Goal: Communication & Community: Answer question/provide support

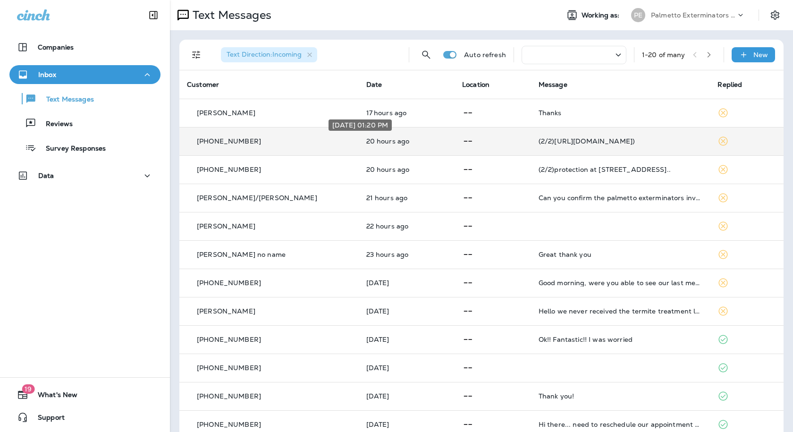
click at [399, 138] on p "20 hours ago" at bounding box center [407, 141] width 81 height 8
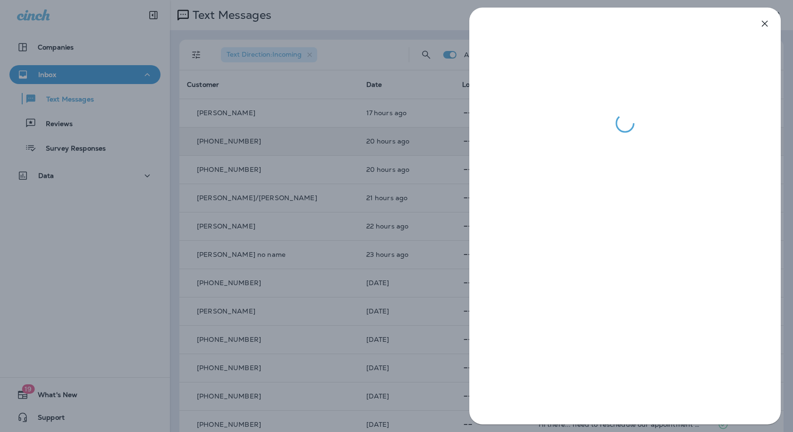
click at [399, 138] on div at bounding box center [396, 216] width 793 height 432
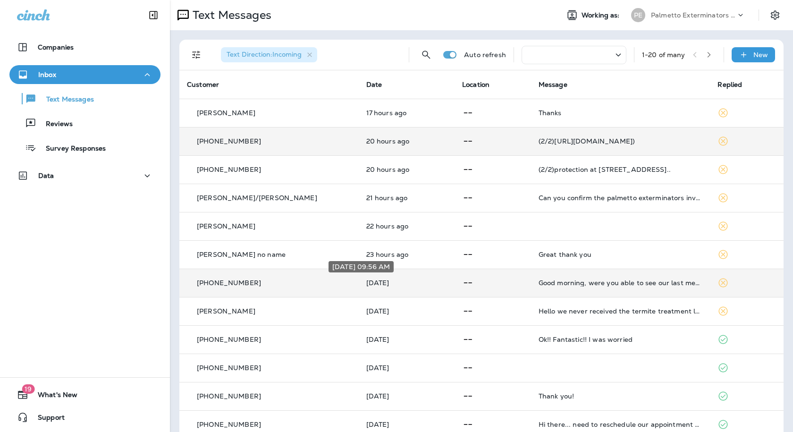
click at [389, 282] on p "[DATE]" at bounding box center [407, 283] width 81 height 8
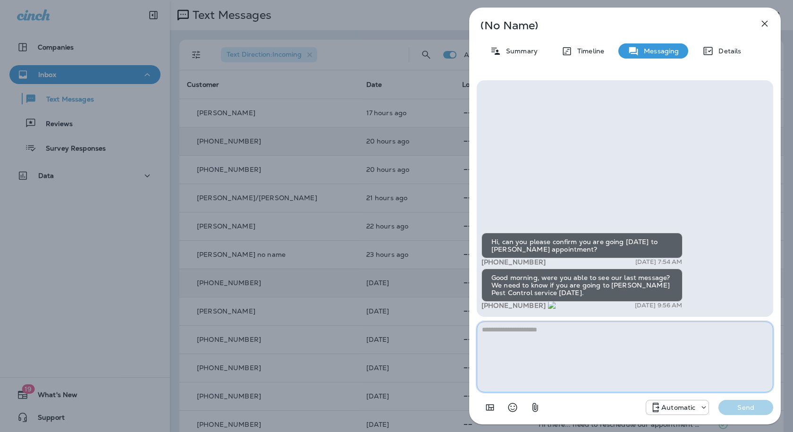
click at [593, 358] on textarea at bounding box center [625, 357] width 297 height 71
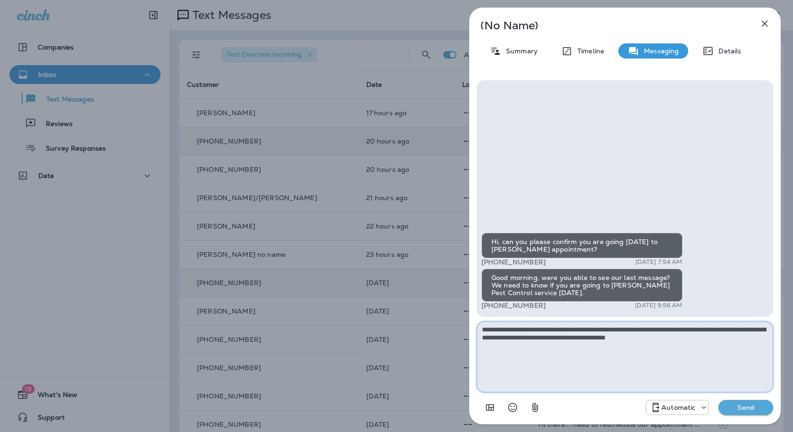
type textarea "**********"
click at [752, 404] on p "Send" at bounding box center [746, 407] width 40 height 9
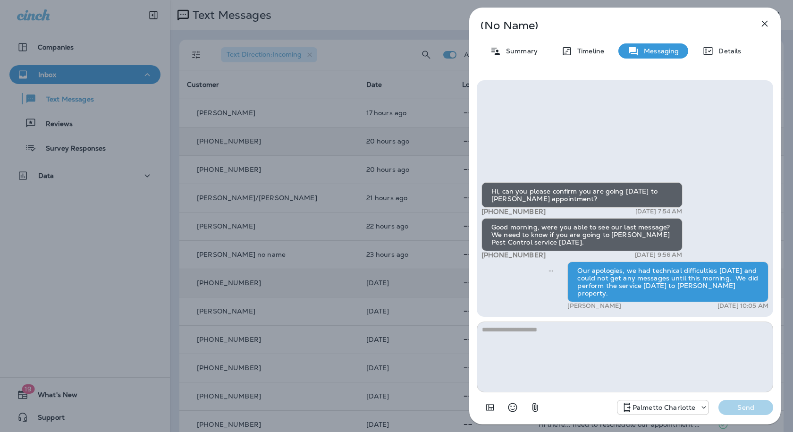
click at [408, 145] on div "(No Name) Summary Timeline Messaging Details Hi, can you please confirm you are…" at bounding box center [396, 216] width 793 height 432
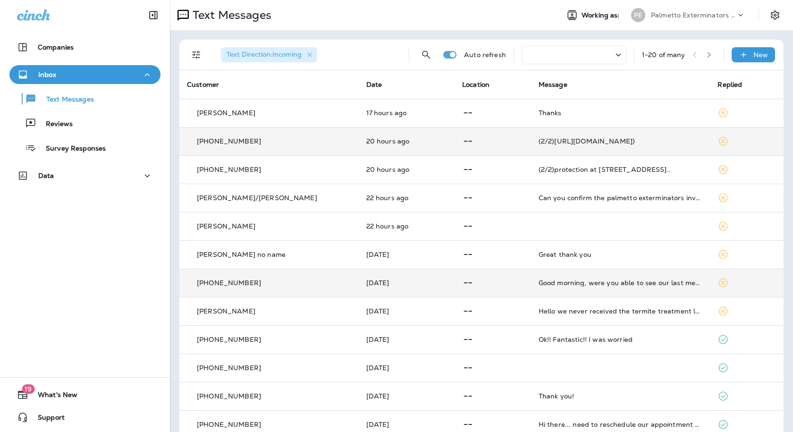
click at [277, 288] on div "[PHONE_NUMBER]" at bounding box center [269, 283] width 164 height 10
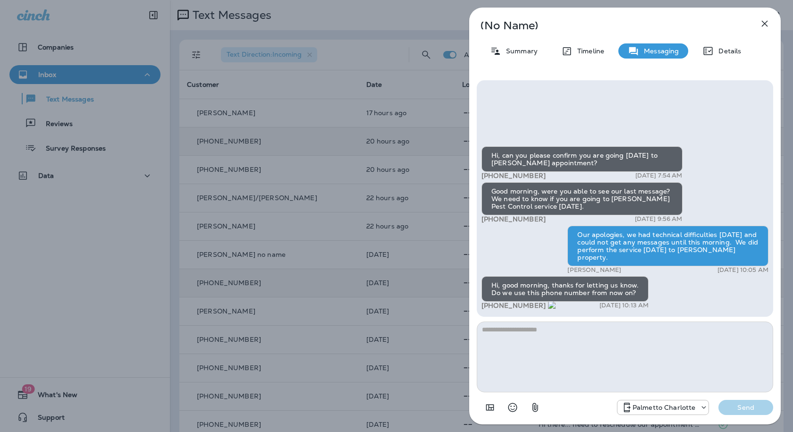
click at [524, 337] on textarea at bounding box center [625, 357] width 297 height 71
type textarea "**********"
click at [699, 407] on div "+1 (704) 307-2477" at bounding box center [702, 407] width 13 height 9
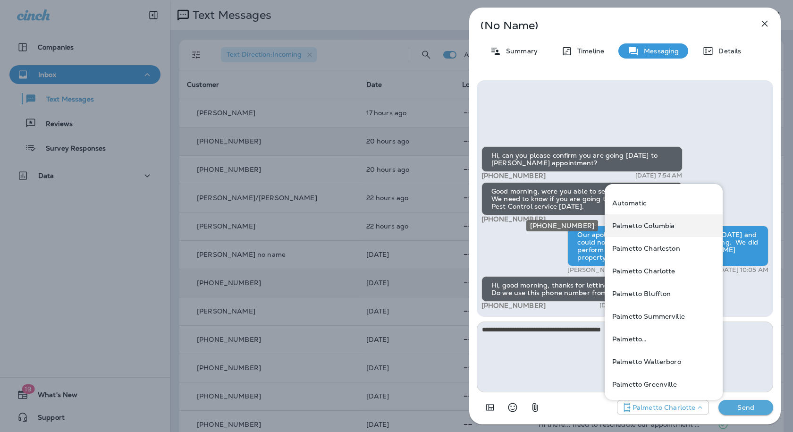
click at [652, 225] on p "Palmetto Columbia" at bounding box center [644, 226] width 62 height 8
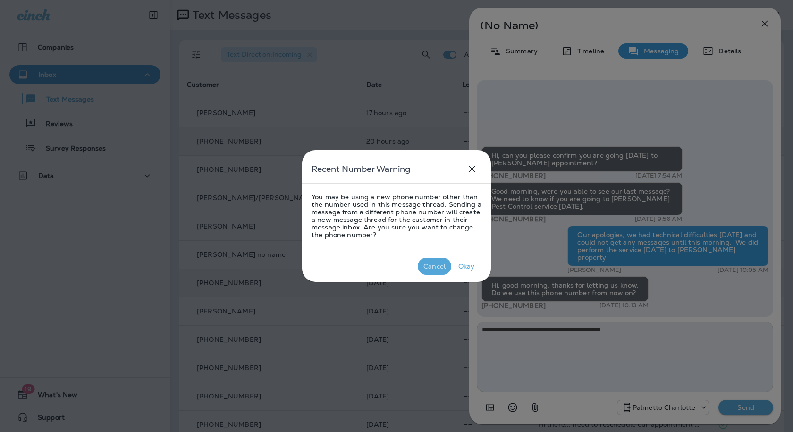
click at [427, 267] on div "Cancel" at bounding box center [435, 267] width 22 height 8
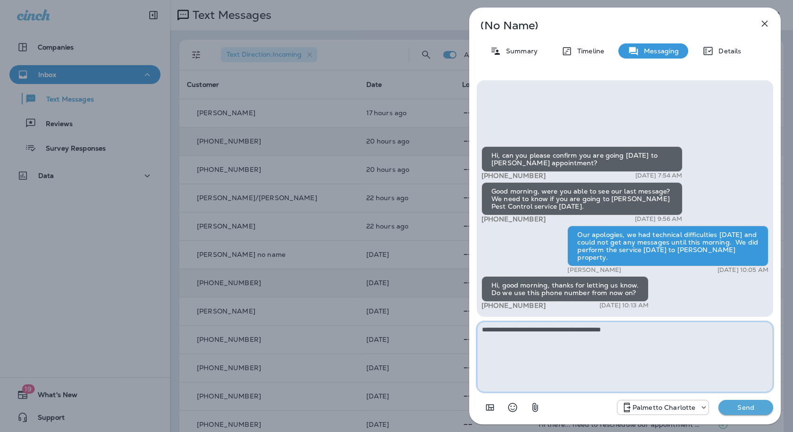
drag, startPoint x: 642, startPoint y: 332, endPoint x: 467, endPoint y: 335, distance: 175.7
click at [467, 335] on div "**********" at bounding box center [625, 216] width 336 height 432
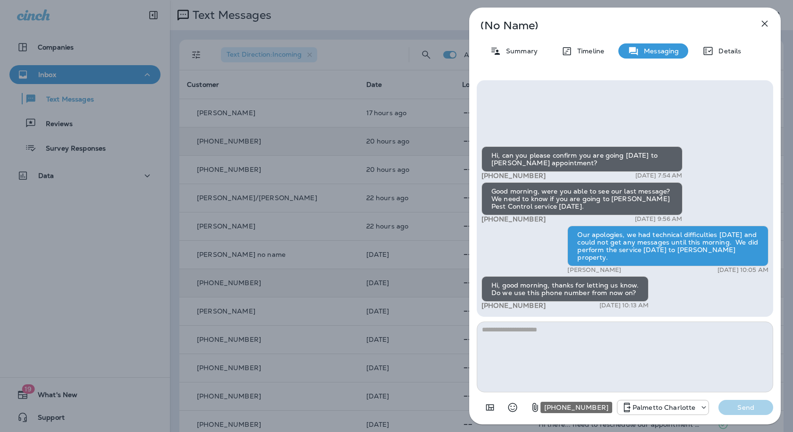
click at [700, 407] on icon "+1 (704) 307-2477" at bounding box center [703, 407] width 9 height 9
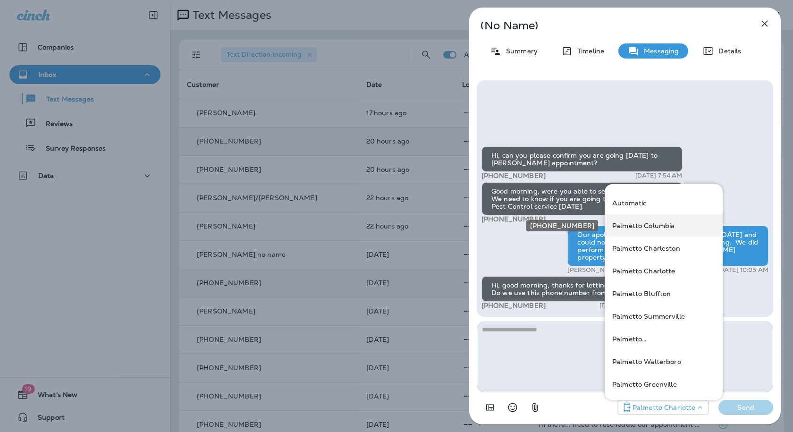
click at [646, 228] on p "Palmetto Columbia" at bounding box center [644, 226] width 62 height 8
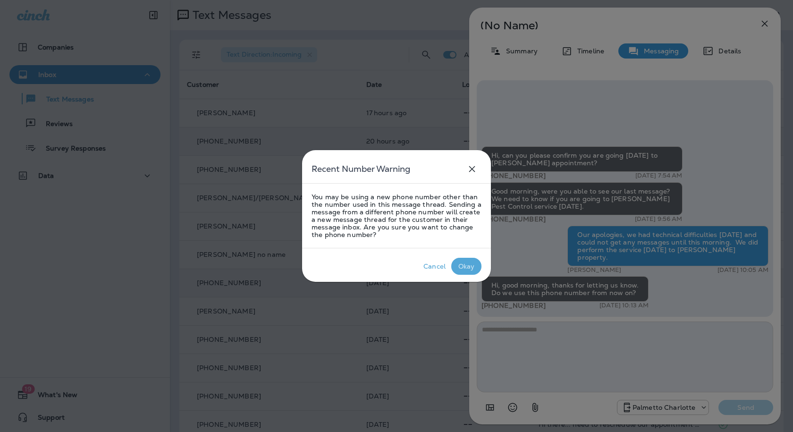
click at [470, 265] on div "Okay" at bounding box center [467, 267] width 17 height 8
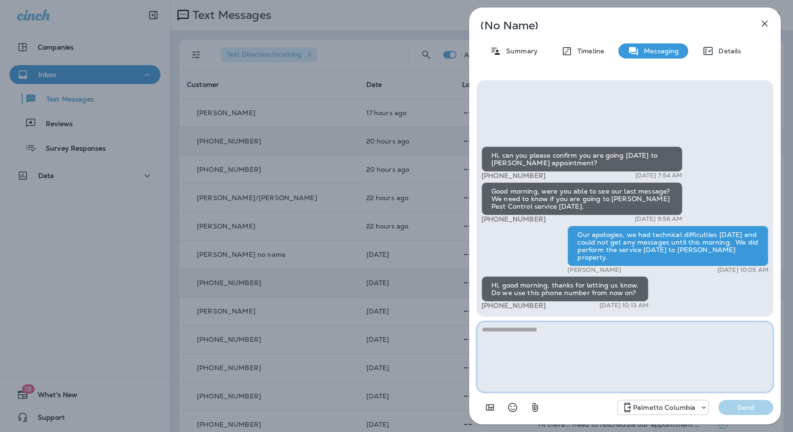
click at [549, 333] on textarea at bounding box center [625, 357] width 297 height 71
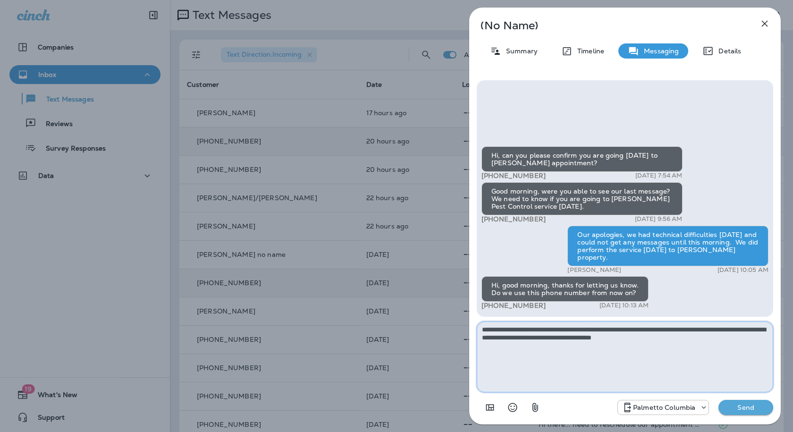
type textarea "**********"
click at [742, 406] on p "Send" at bounding box center [746, 407] width 40 height 9
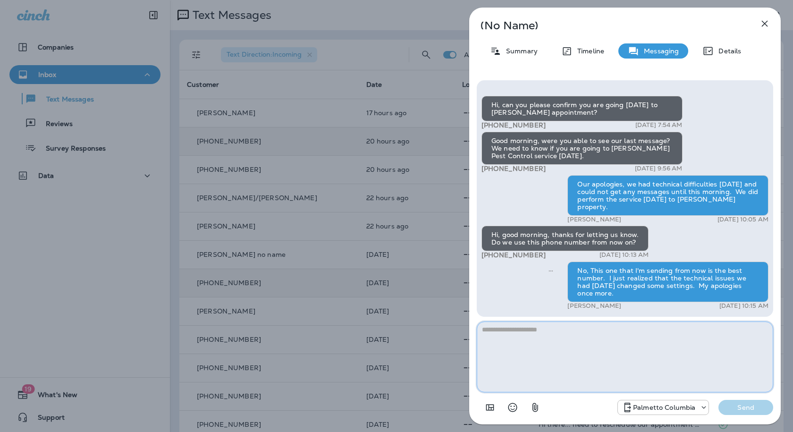
click at [533, 328] on textarea at bounding box center [625, 357] width 297 height 71
click at [345, 25] on div "(No Name) Summary Timeline Messaging Details Hi, can you please confirm you are…" at bounding box center [396, 216] width 793 height 432
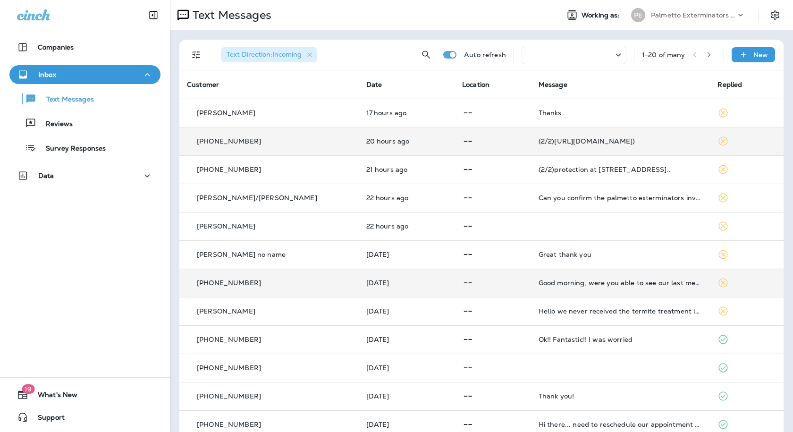
click at [616, 55] on icon at bounding box center [618, 54] width 5 height 3
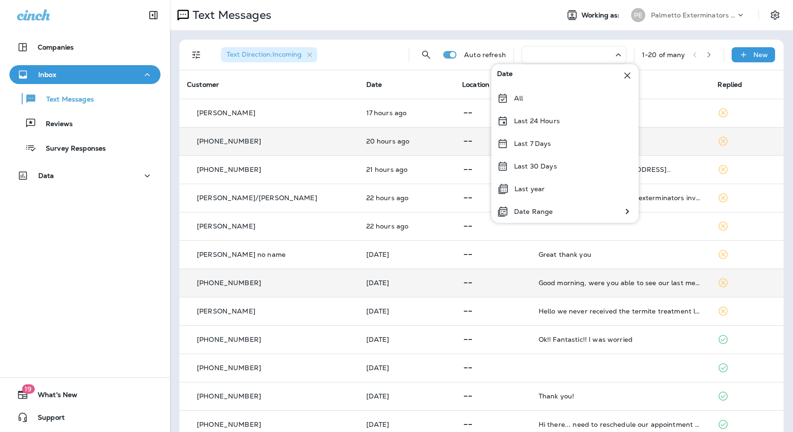
click at [538, 35] on div "Text Direction : Incoming Auto refresh 1 - 20 of many New Customer Date Locatio…" at bounding box center [481, 352] width 623 height 645
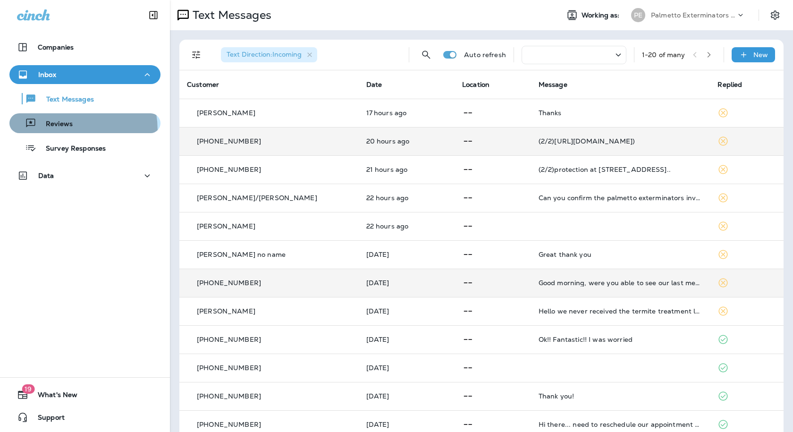
click at [51, 131] on button "Reviews" at bounding box center [84, 123] width 151 height 20
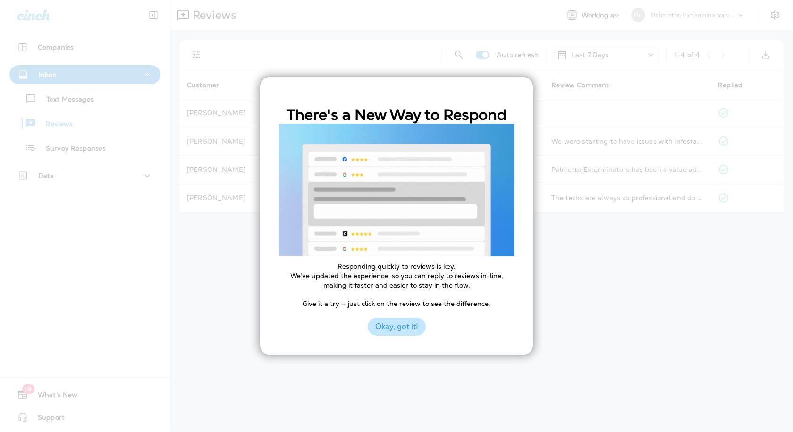
click at [397, 326] on button "Okay, got it!" at bounding box center [397, 327] width 58 height 18
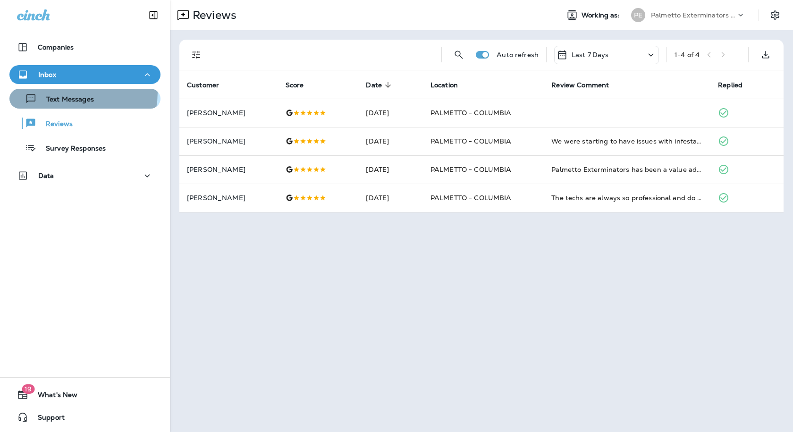
click at [65, 92] on div "Text Messages" at bounding box center [53, 99] width 81 height 14
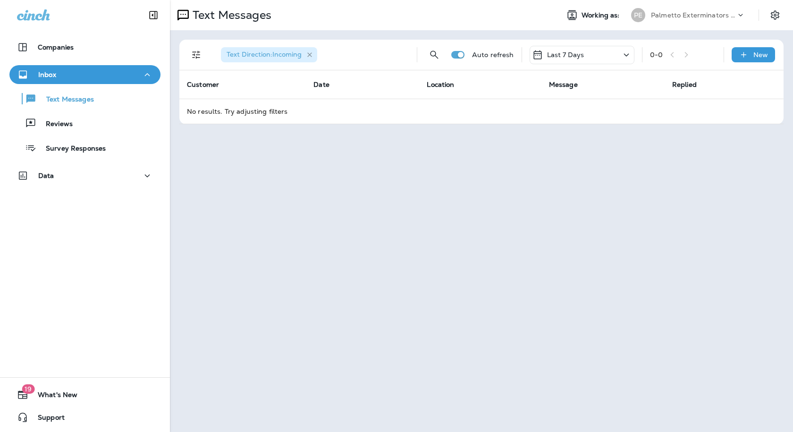
click at [310, 55] on icon "button" at bounding box center [310, 55] width 8 height 8
click at [190, 50] on button "Filters" at bounding box center [196, 54] width 19 height 19
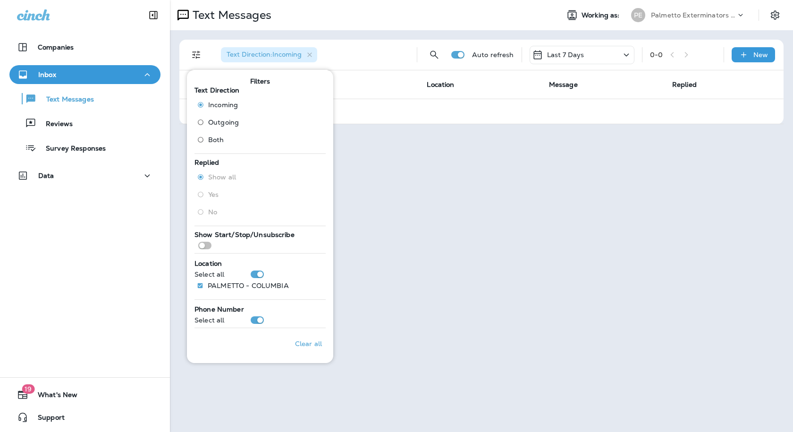
click at [353, 61] on div "Text Direction : Incoming" at bounding box center [311, 55] width 196 height 30
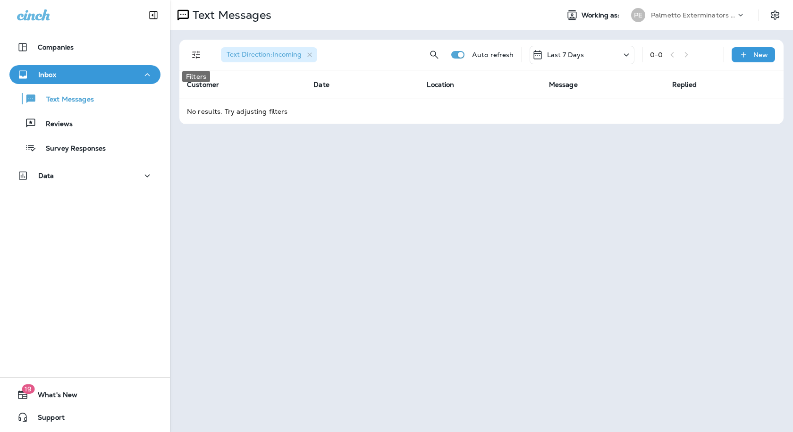
click at [195, 51] on icon "Filters" at bounding box center [196, 54] width 11 height 11
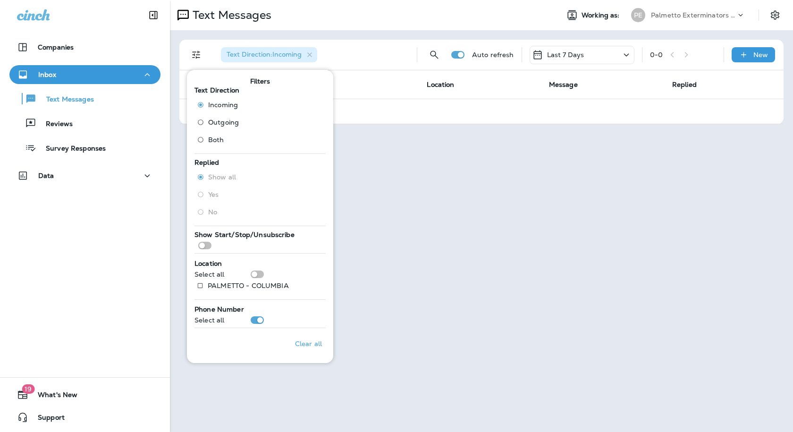
click at [363, 59] on div "Text Direction : Incoming" at bounding box center [311, 55] width 196 height 30
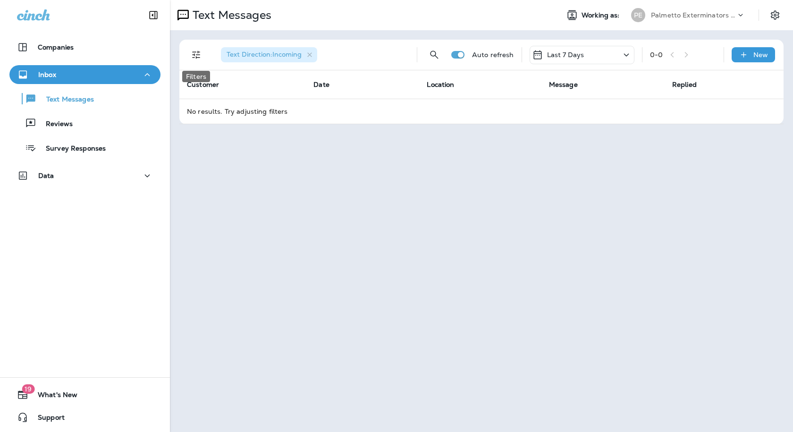
click at [201, 54] on icon "Filters" at bounding box center [196, 54] width 11 height 11
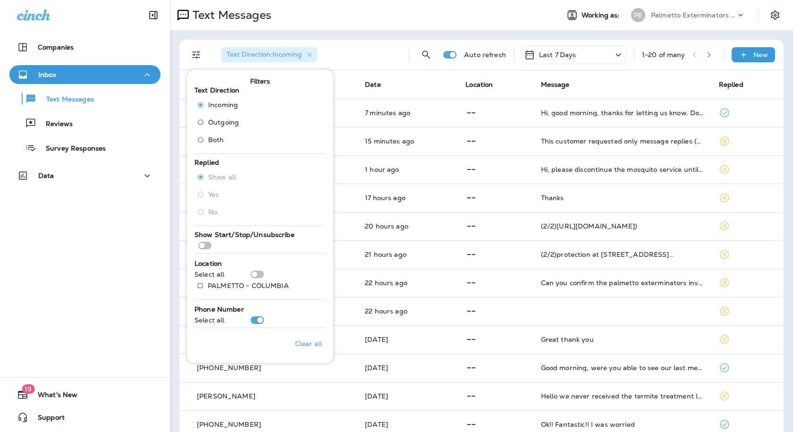
click at [377, 9] on div "Text Messages" at bounding box center [361, 15] width 382 height 19
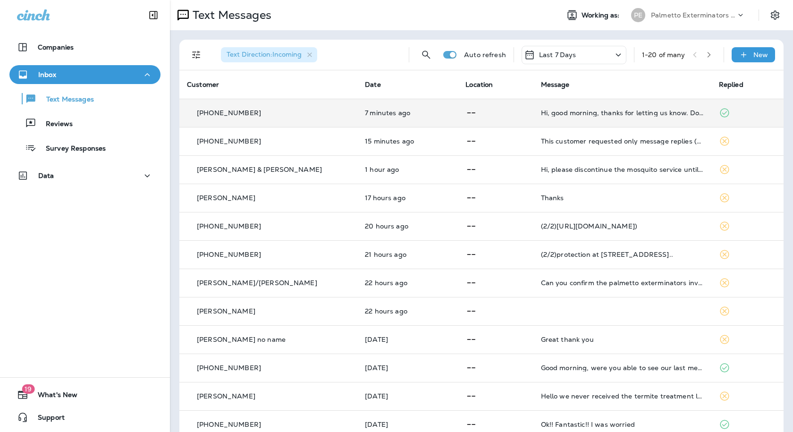
click at [590, 117] on td "Hi, good morning, thanks for letting us know. Do we use this phone number from …" at bounding box center [623, 113] width 178 height 28
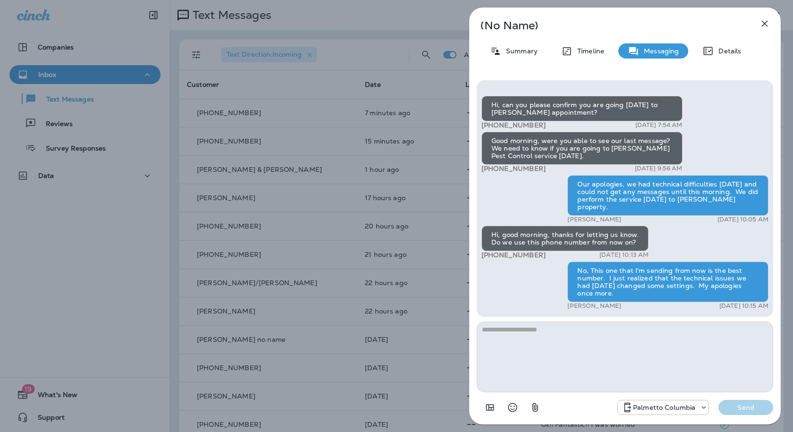
click at [374, 45] on div "(No Name) Summary Timeline Messaging Details Hi, can you please confirm you are…" at bounding box center [396, 216] width 793 height 432
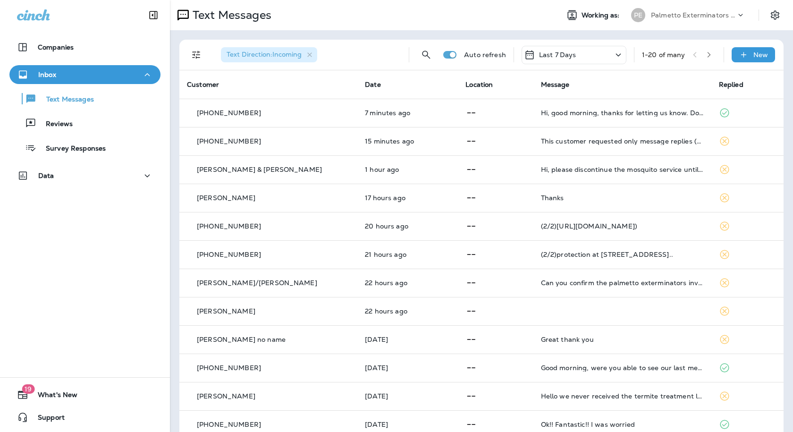
click at [553, 147] on td "This customer requested only message replies (no calls). Reply here or respond …" at bounding box center [623, 141] width 178 height 28
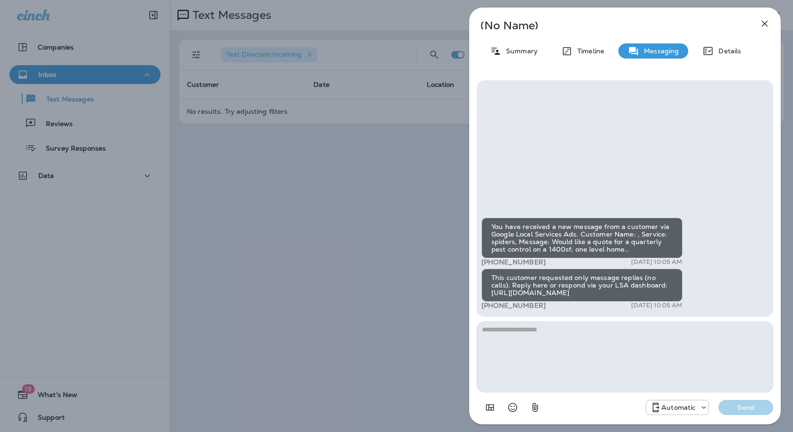
click at [388, 40] on div "(No Name) Summary Timeline Messaging Details You have received a new message fr…" at bounding box center [396, 216] width 793 height 432
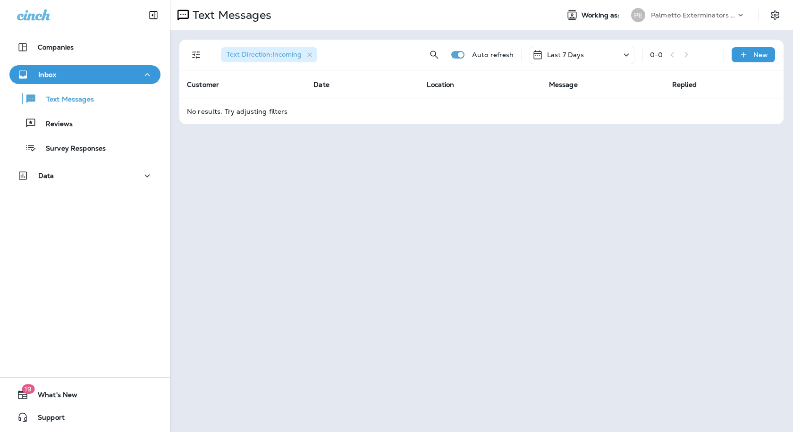
click at [677, 55] on div "0 - 0" at bounding box center [683, 55] width 66 height 14
click at [195, 51] on icon "Filters" at bounding box center [196, 54] width 11 height 11
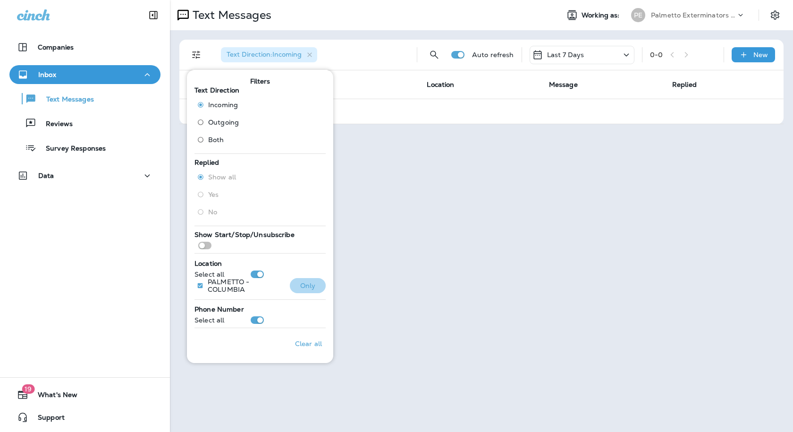
click at [303, 286] on p "Only" at bounding box center [308, 286] width 16 height 8
click at [300, 287] on p "Only" at bounding box center [308, 286] width 16 height 8
click at [384, 76] on th "Date" at bounding box center [362, 84] width 113 height 28
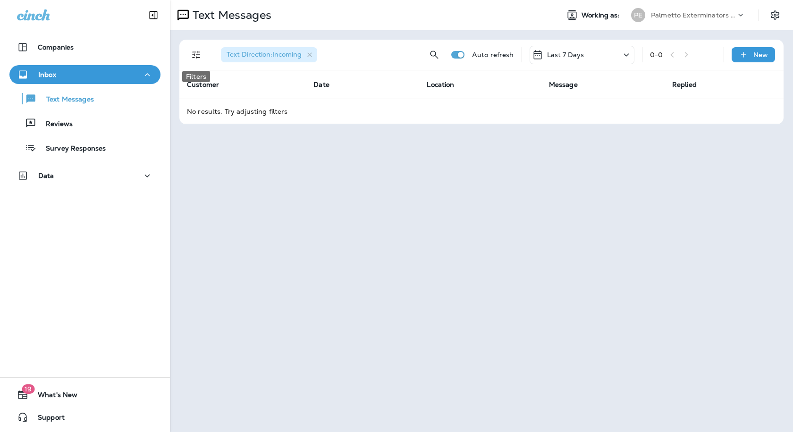
click at [196, 57] on icon "Filters" at bounding box center [196, 54] width 11 height 11
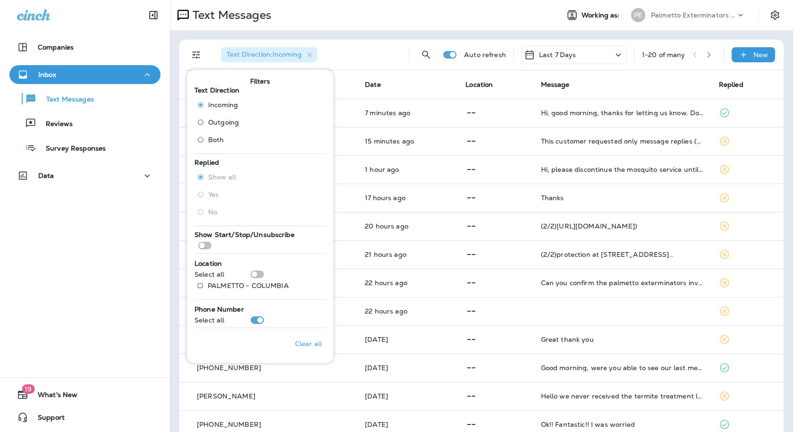
click at [389, 83] on th "Date" at bounding box center [408, 84] width 101 height 28
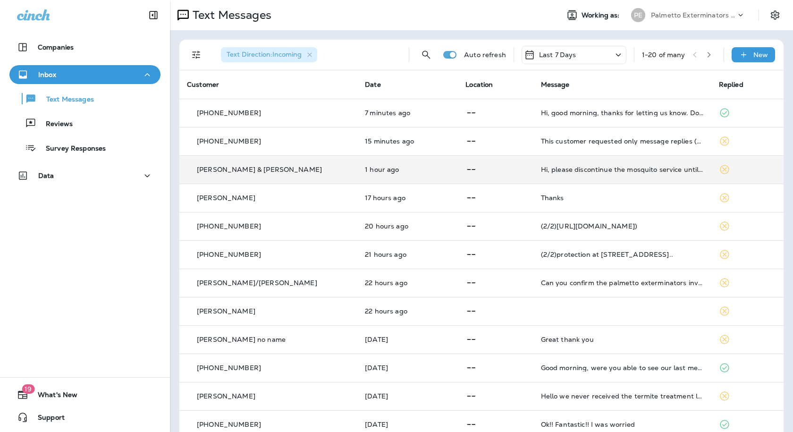
click at [473, 170] on p at bounding box center [496, 170] width 60 height 12
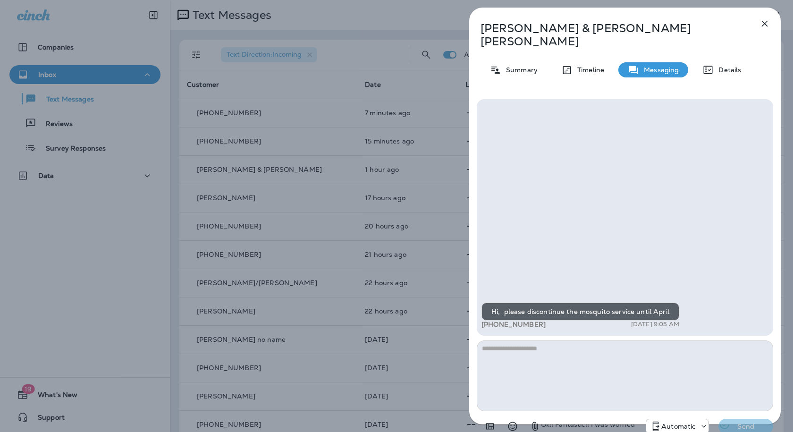
click at [694, 423] on p "Automatic" at bounding box center [679, 427] width 34 height 8
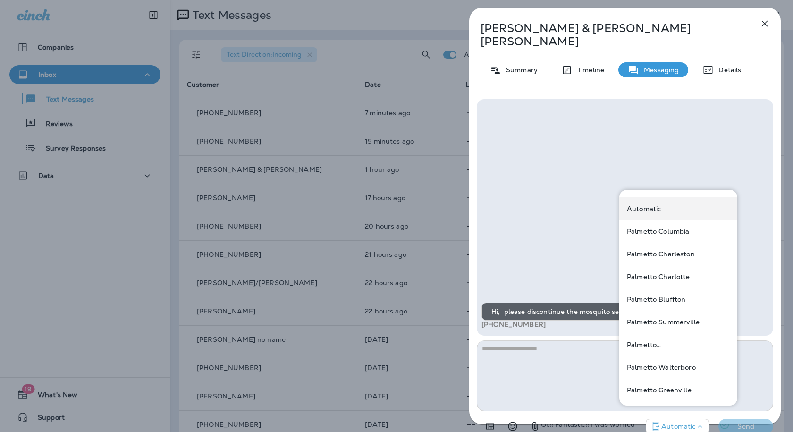
click at [651, 209] on p "Automatic" at bounding box center [644, 209] width 34 height 8
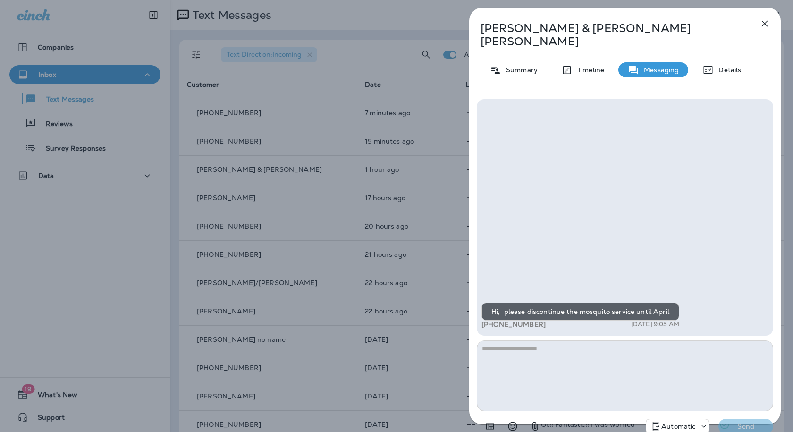
click at [416, 25] on div "[PERSON_NAME] & [PERSON_NAME] Summary Timeline Messaging Details Hi, please dis…" at bounding box center [396, 216] width 793 height 432
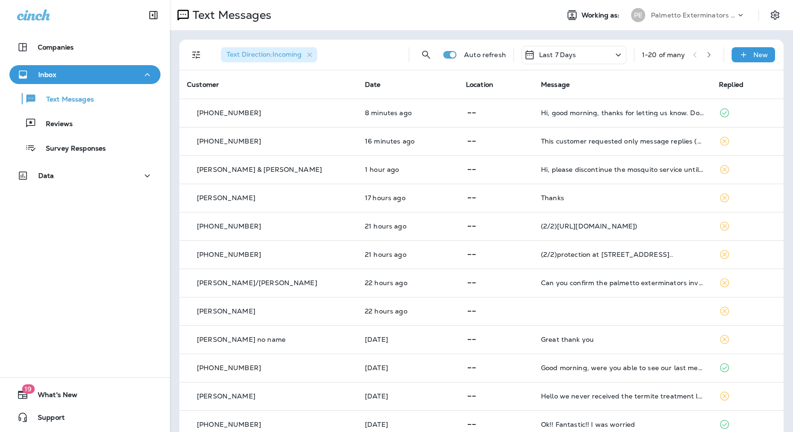
click at [296, 36] on div "Text Direction : Incoming Auto refresh Last 7 Days 1 - 20 of many New Customer …" at bounding box center [481, 352] width 623 height 645
